Goal: Navigation & Orientation: Find specific page/section

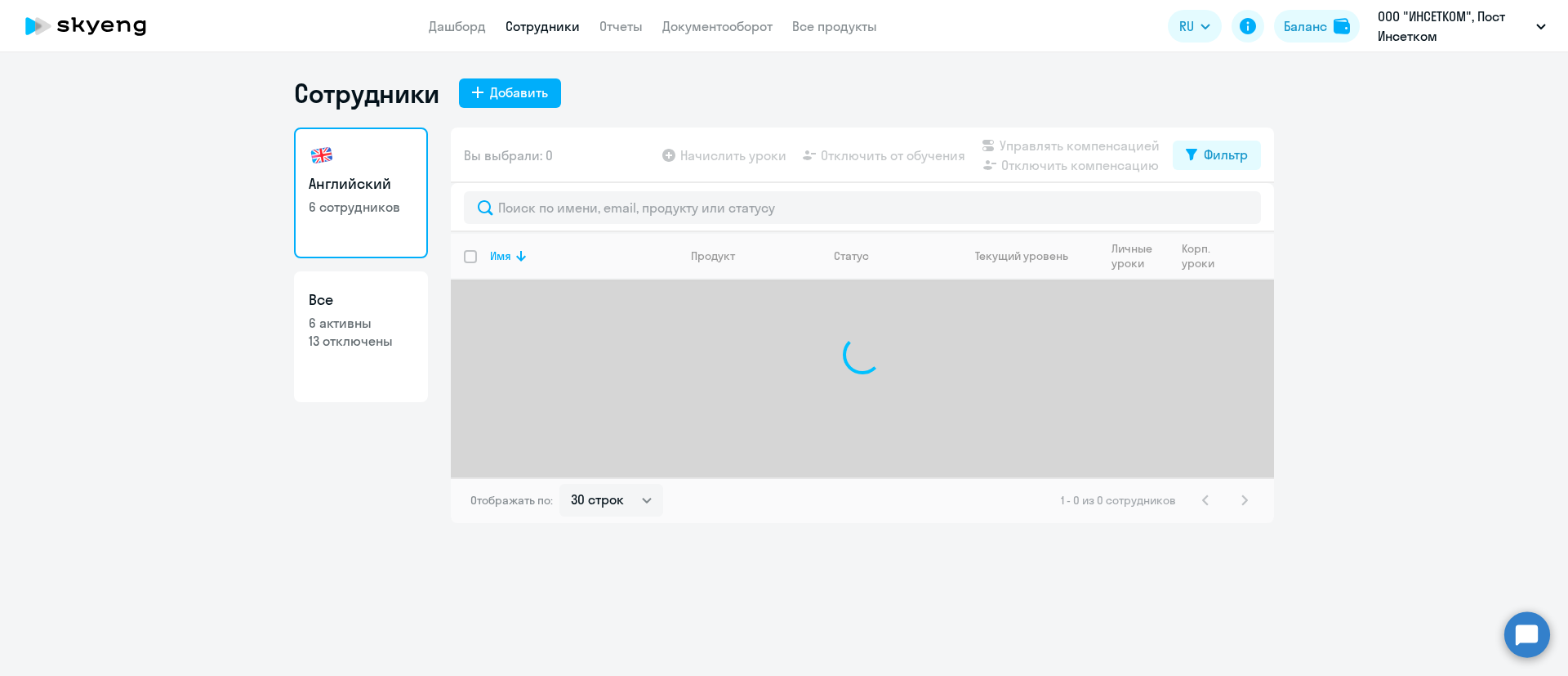
select select "30"
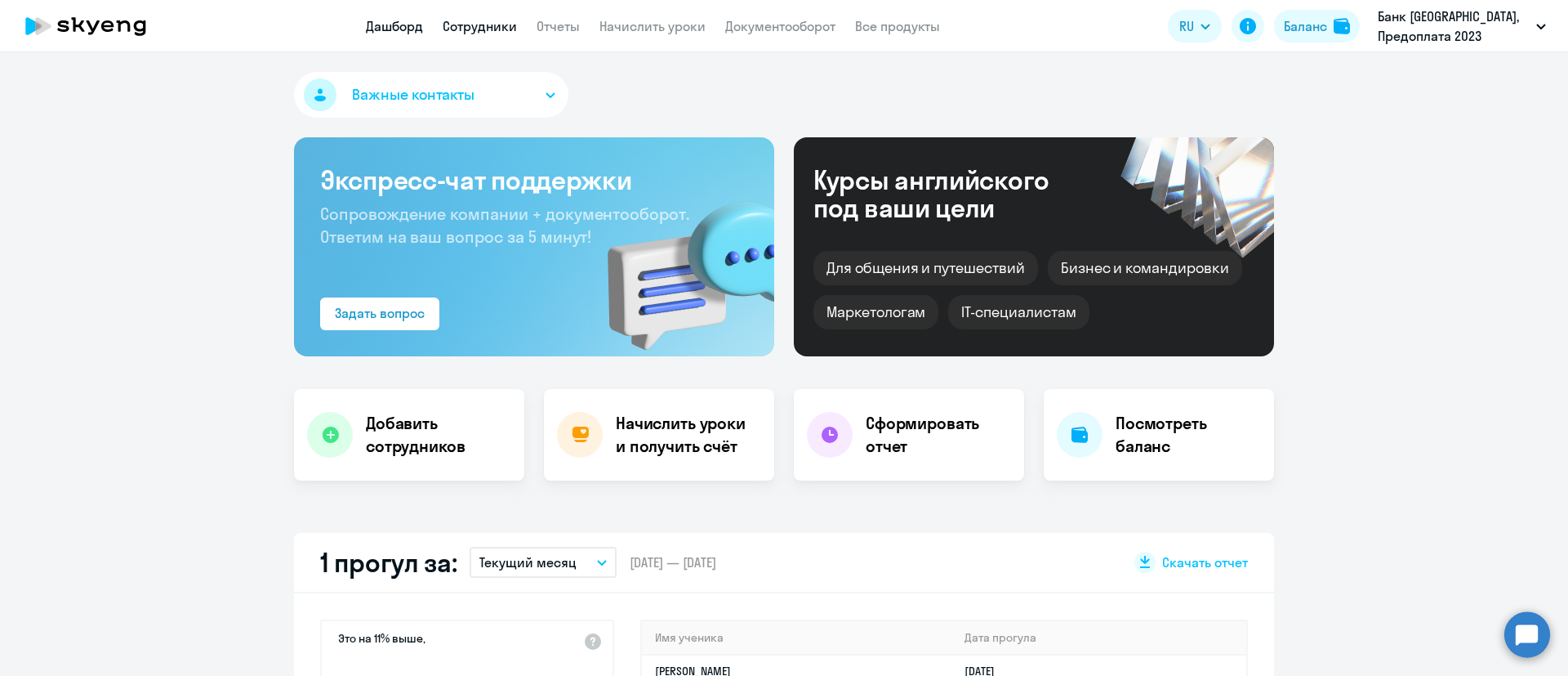
click at [466, 27] on link "Сотрудники" at bounding box center [480, 25] width 74 height 16
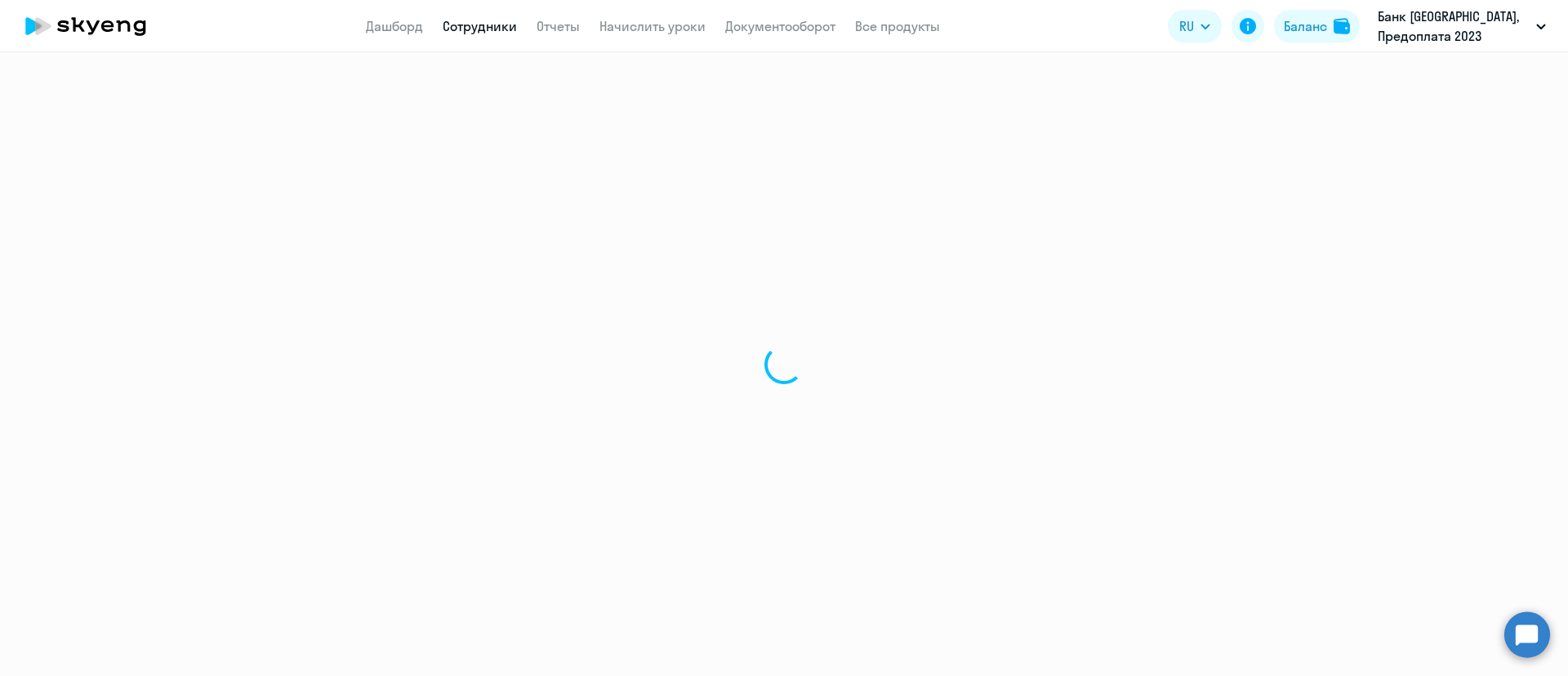
select select "30"
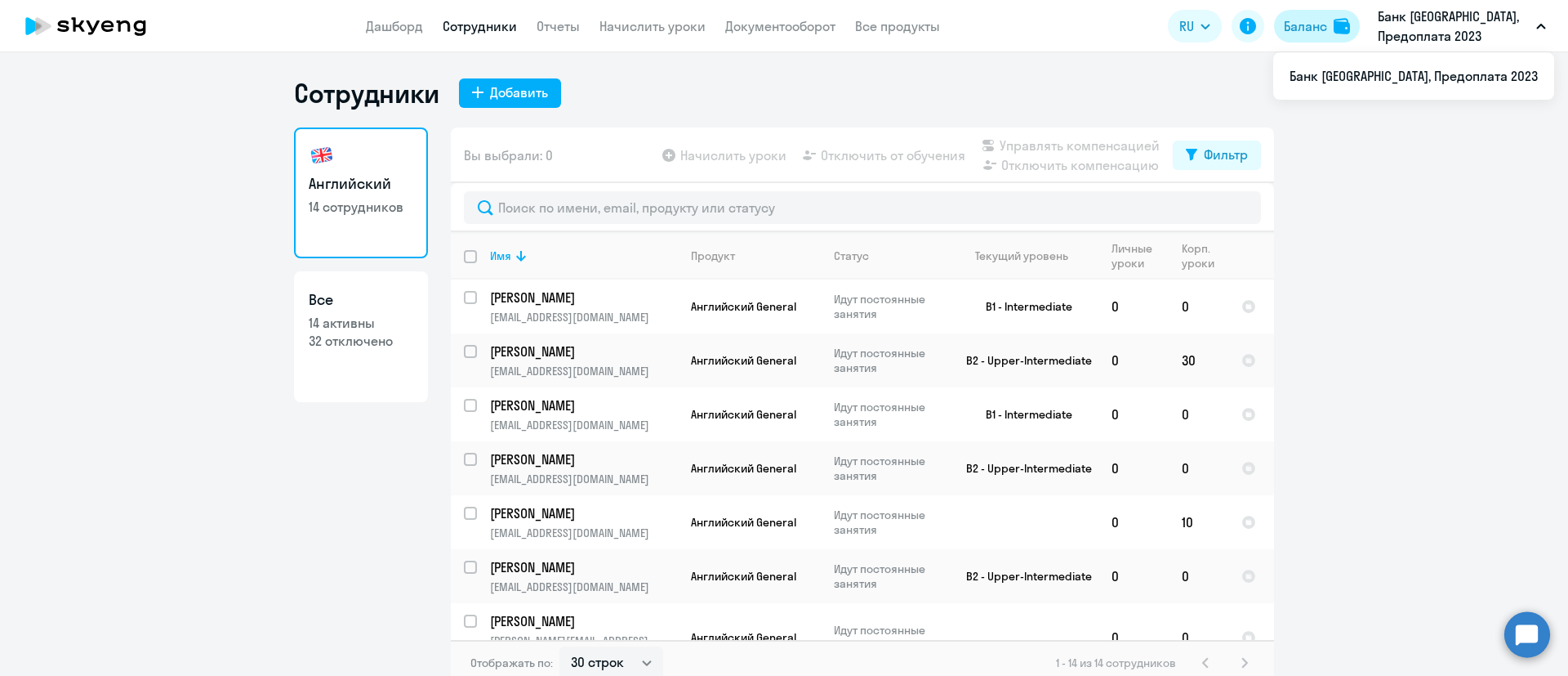
click at [1324, 26] on div "Баланс" at bounding box center [1305, 25] width 43 height 19
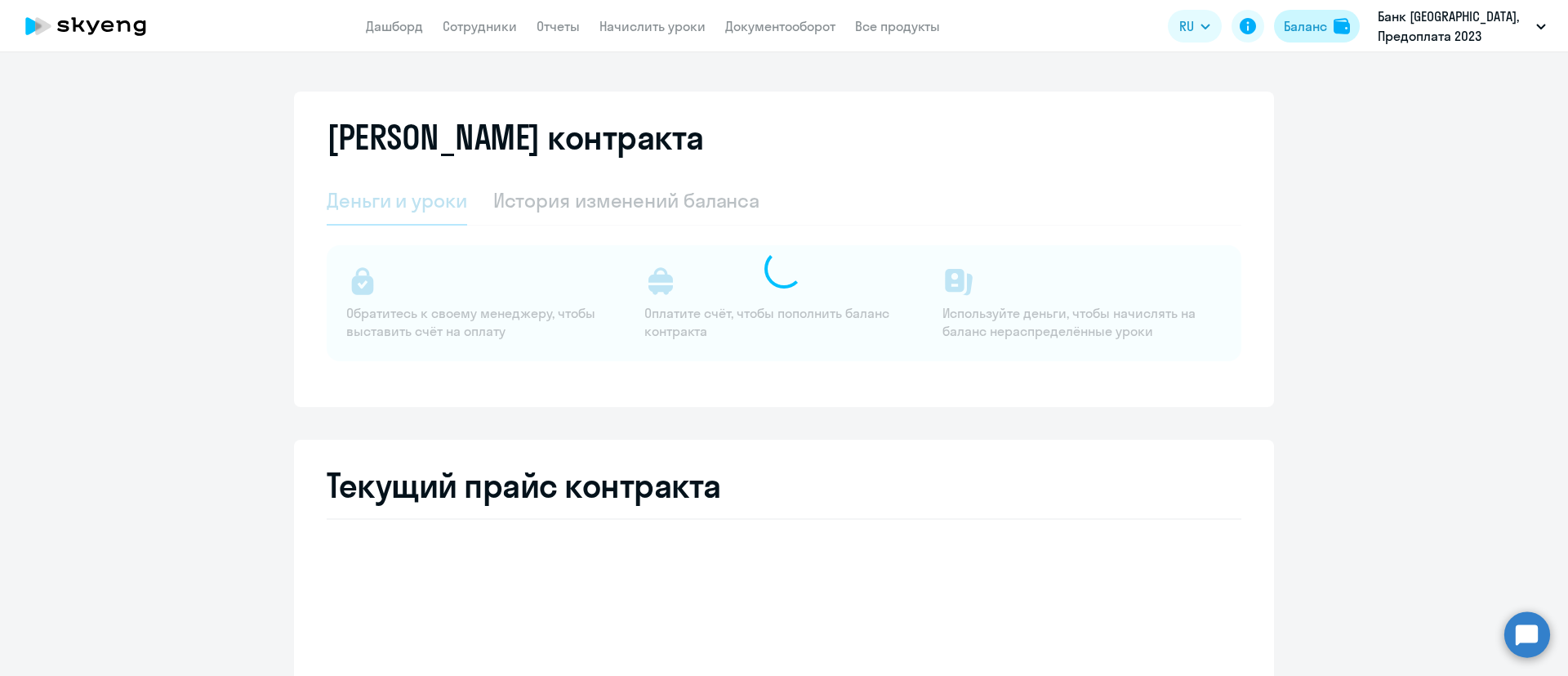
select select "english_adult_not_native_speaker"
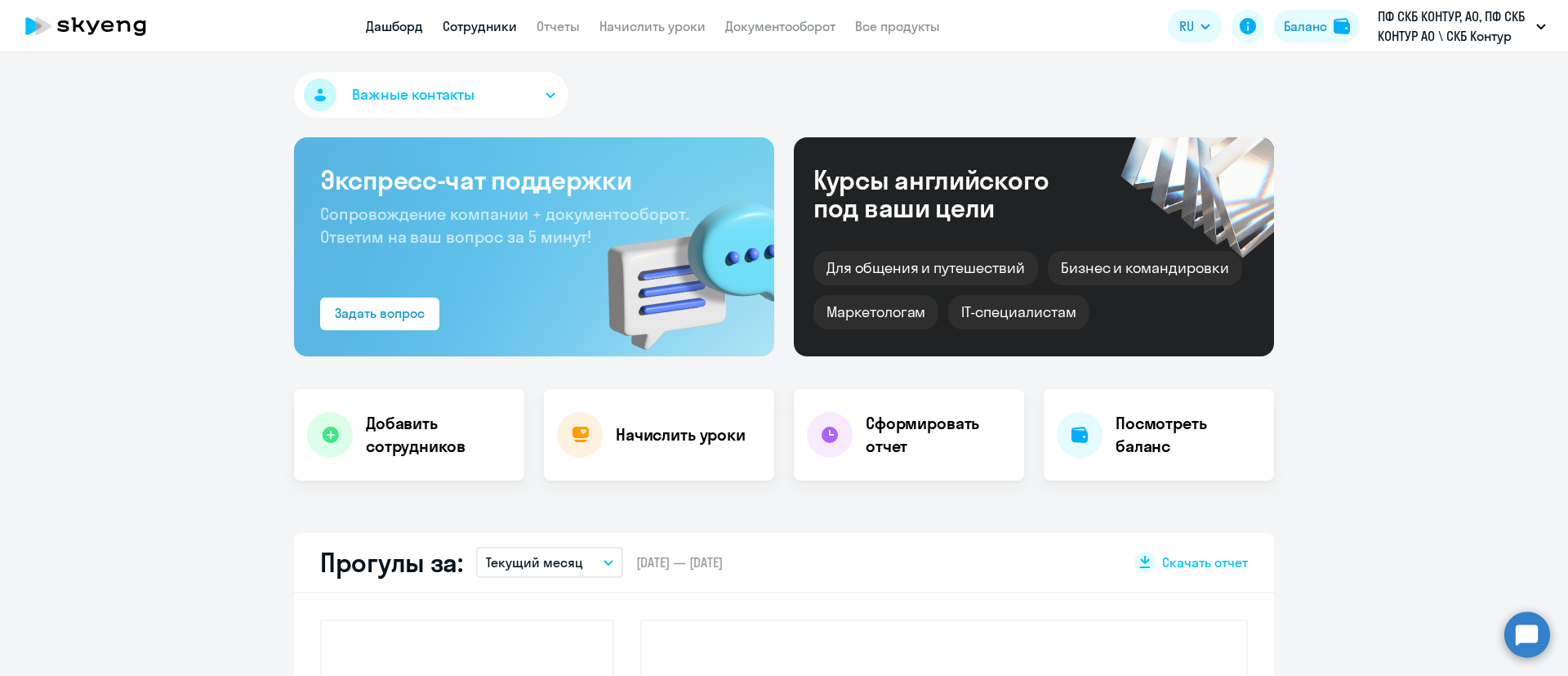
click at [493, 19] on link "Сотрудники" at bounding box center [480, 25] width 74 height 16
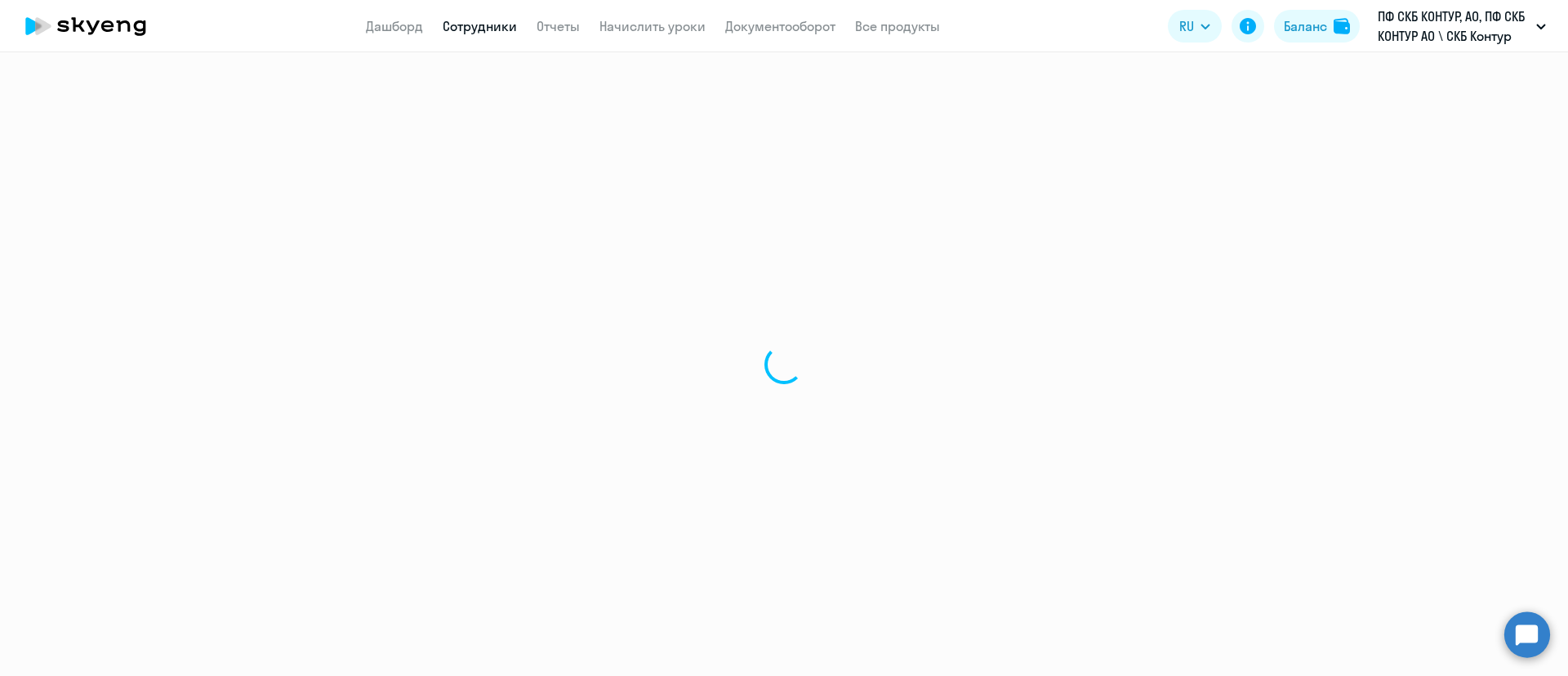
select select "30"
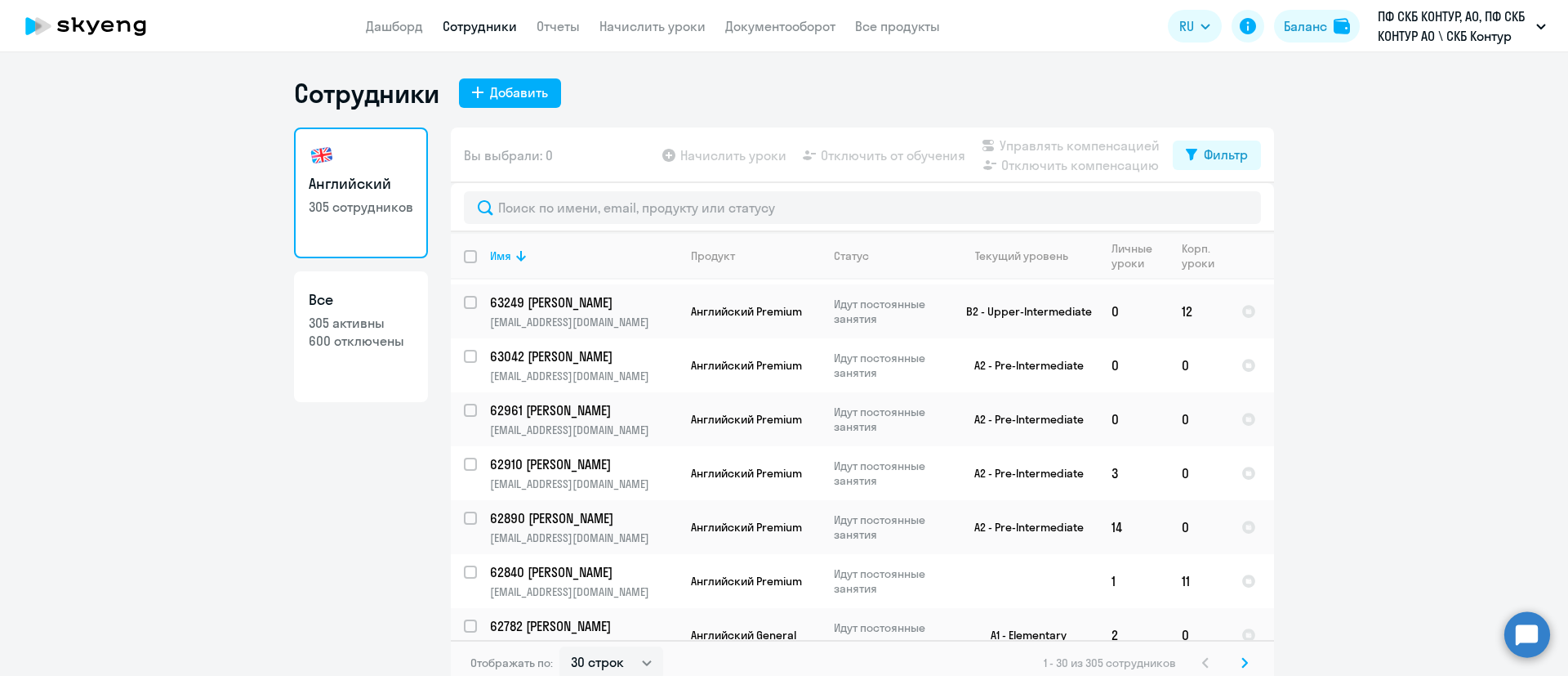
scroll to position [1257, 0]
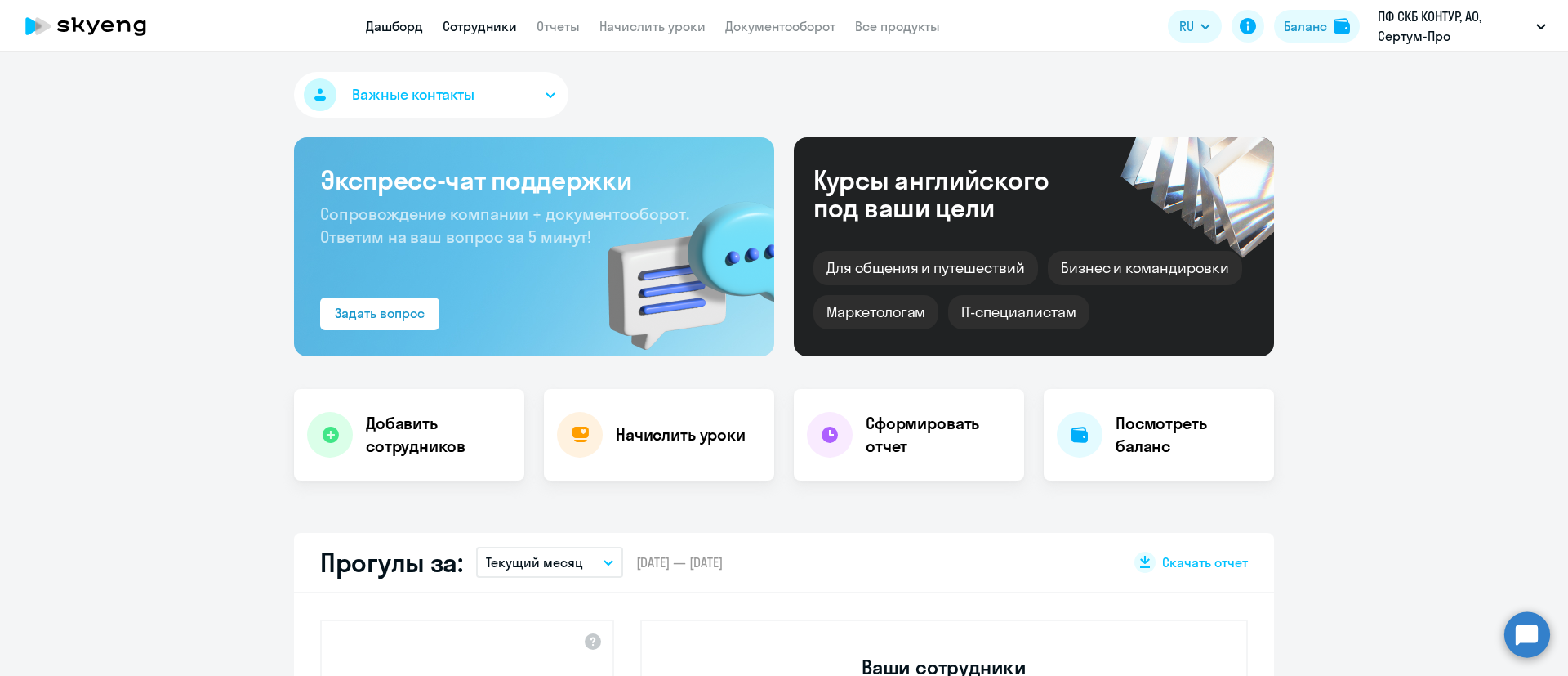
click at [488, 22] on link "Сотрудники" at bounding box center [480, 25] width 74 height 16
select select "30"
click at [491, 28] on link "Сотрудники" at bounding box center [480, 25] width 74 height 16
select select "30"
click at [497, 16] on app-menu-item-link "Сотрудники" at bounding box center [480, 26] width 74 height 20
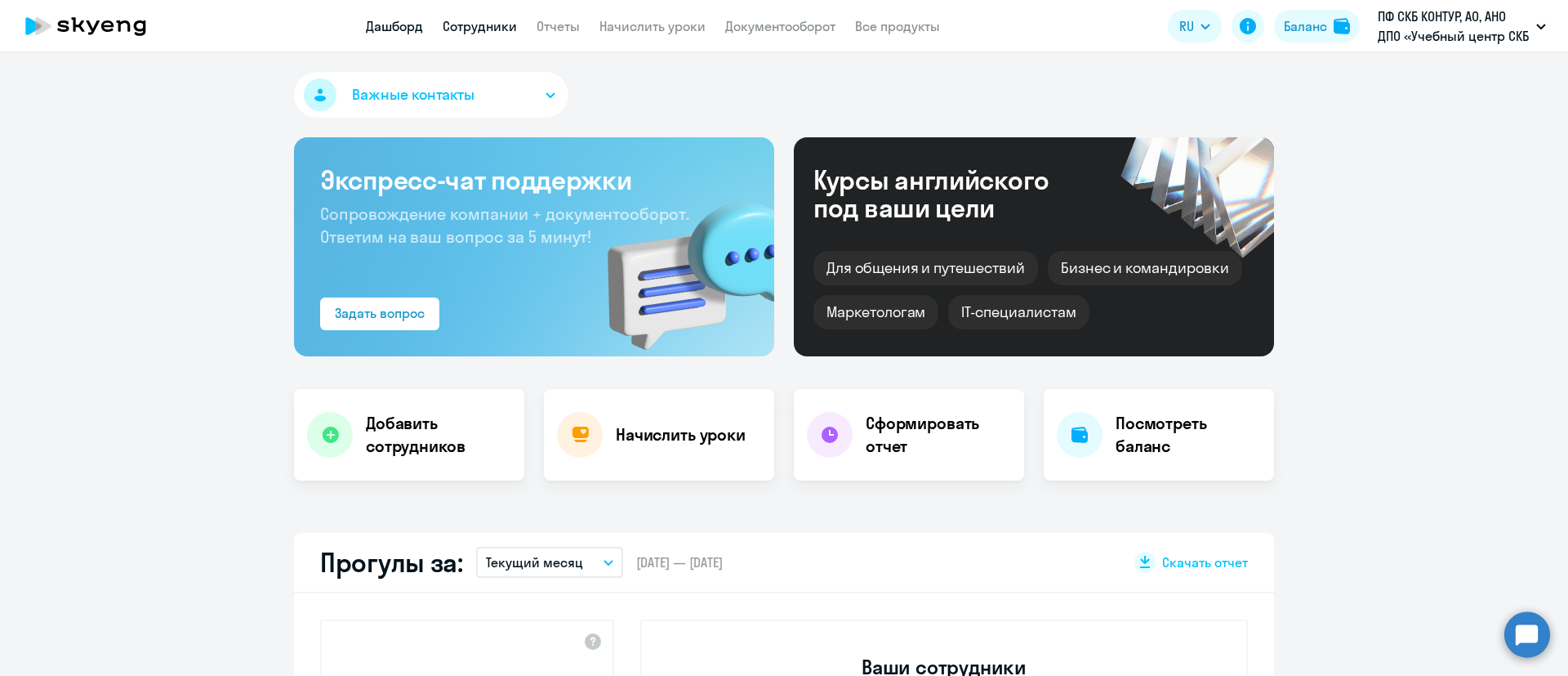
click at [495, 20] on link "Сотрудники" at bounding box center [480, 25] width 74 height 16
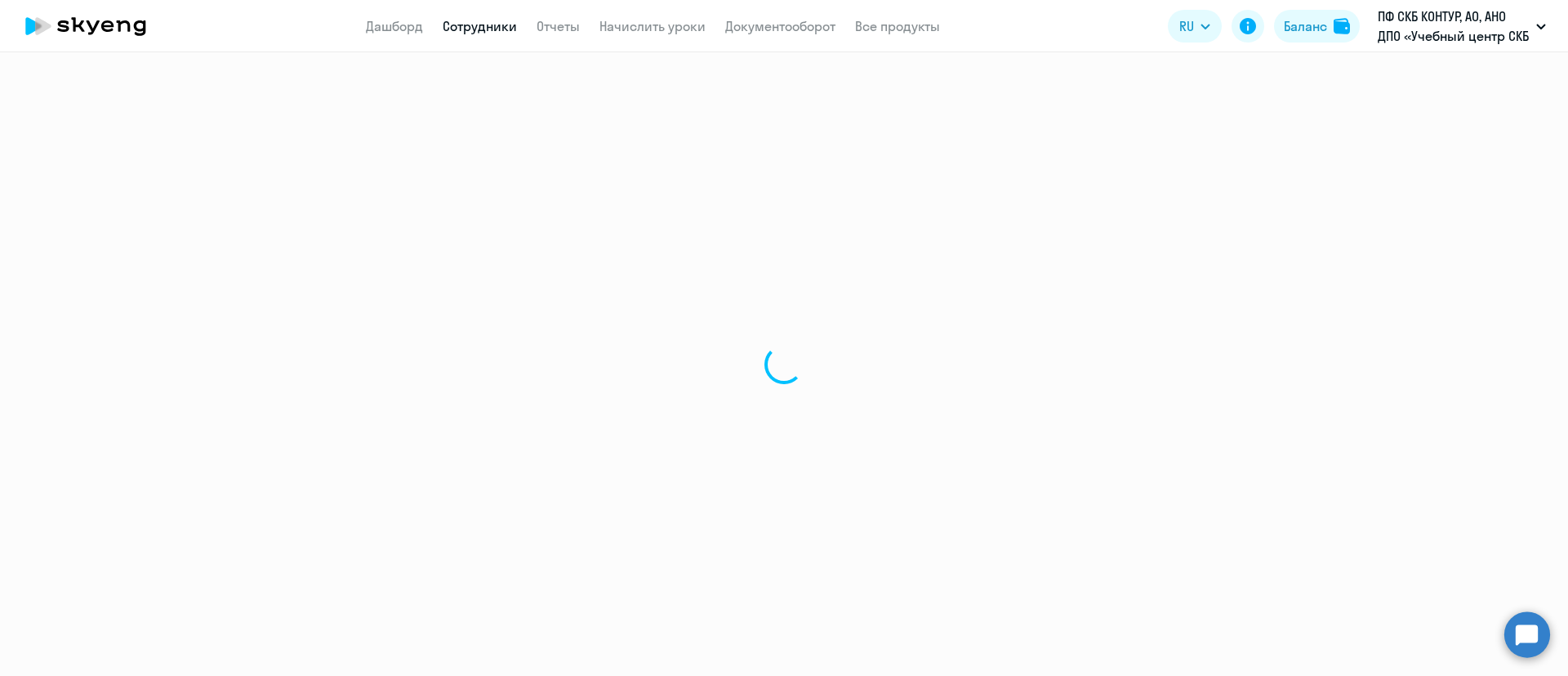
select select "30"
